Goal: Ask a question

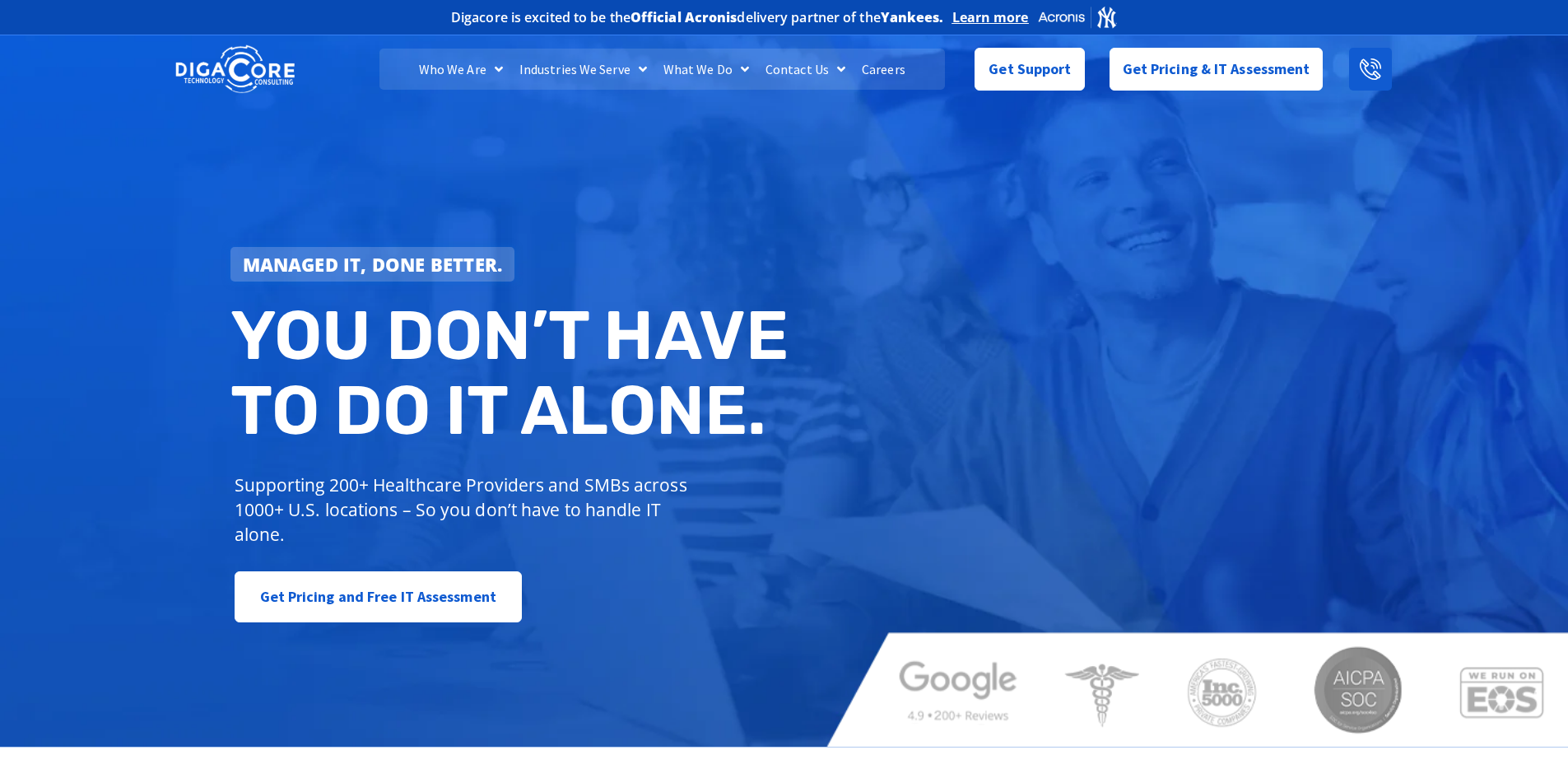
click at [1367, 63] on icon at bounding box center [1370, 69] width 21 height 21
click at [1110, 393] on div "Managed IT, done better. You don’t have to do IT alone. Supporting 200+ Healthc…" at bounding box center [784, 389] width 1568 height 715
click at [1005, 78] on span "Get Support" at bounding box center [1029, 63] width 83 height 33
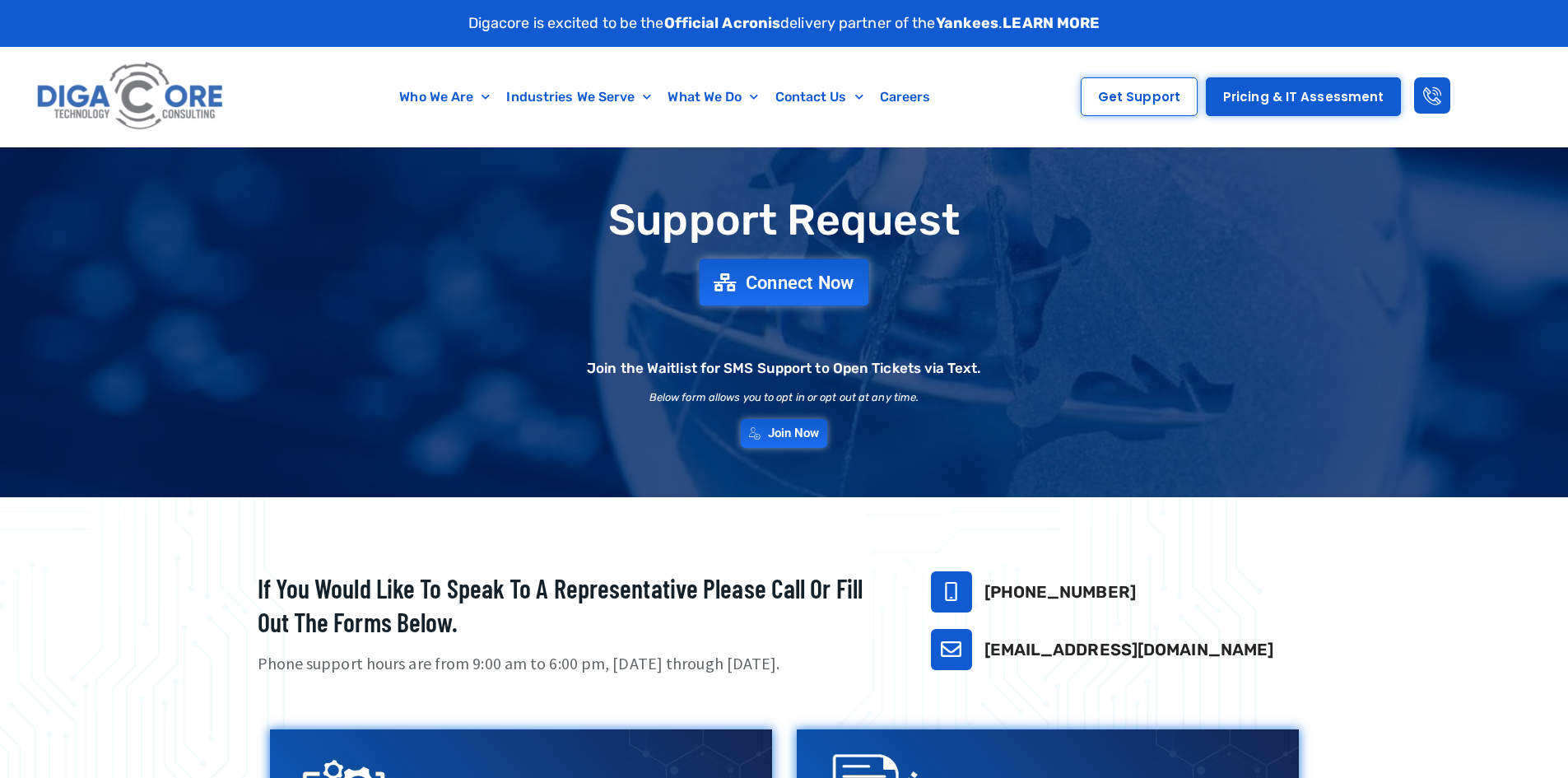
click at [825, 287] on span "Connect Now" at bounding box center [799, 283] width 108 height 19
